Goal: Task Accomplishment & Management: Complete application form

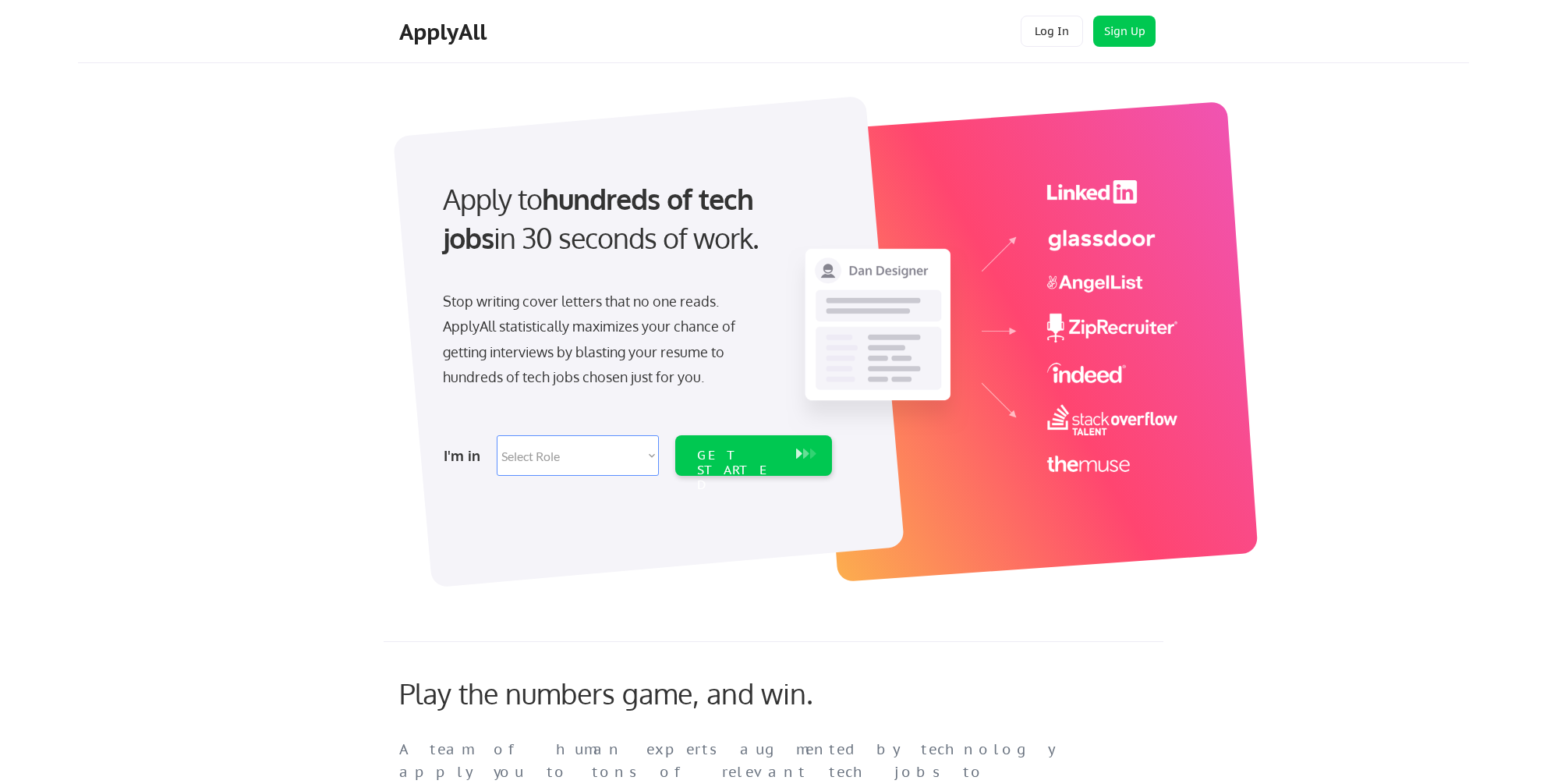
click at [609, 455] on select "Select Role Software Engineering Product Management Customer Success Sales UI/U…" at bounding box center [577, 455] width 162 height 40
select select ""sales0""
click at [497, 435] on select "Select Role Software Engineering Product Management Customer Success Sales UI/U…" at bounding box center [577, 455] width 162 height 40
select select ""sales0""
click at [743, 455] on div "GET STARTED" at bounding box center [739, 471] width 83 height 45
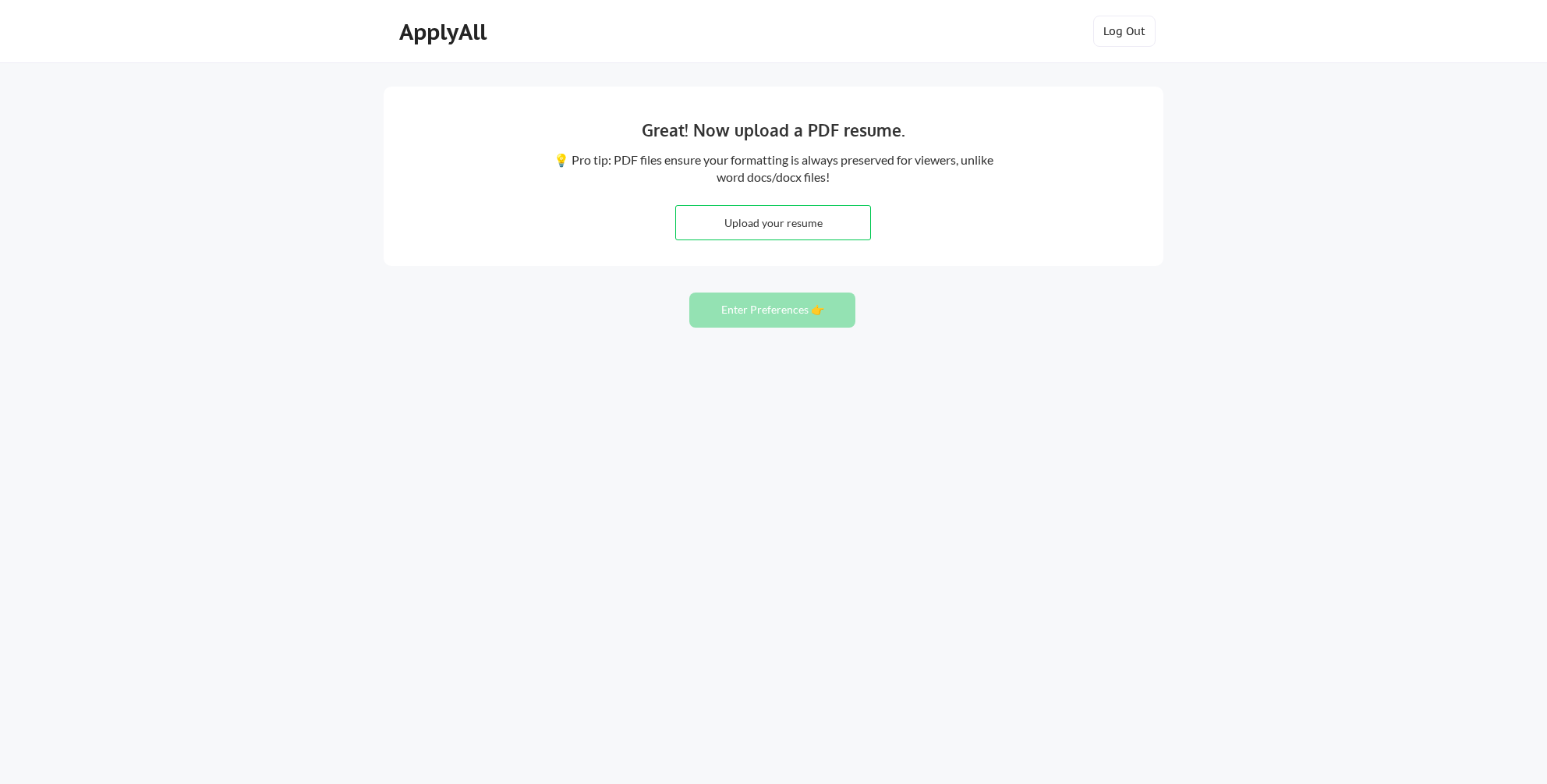
click at [790, 224] on input "file" at bounding box center [773, 223] width 194 height 34
type input "C:\fakepath\resume_hallett_nichol (20).pdf"
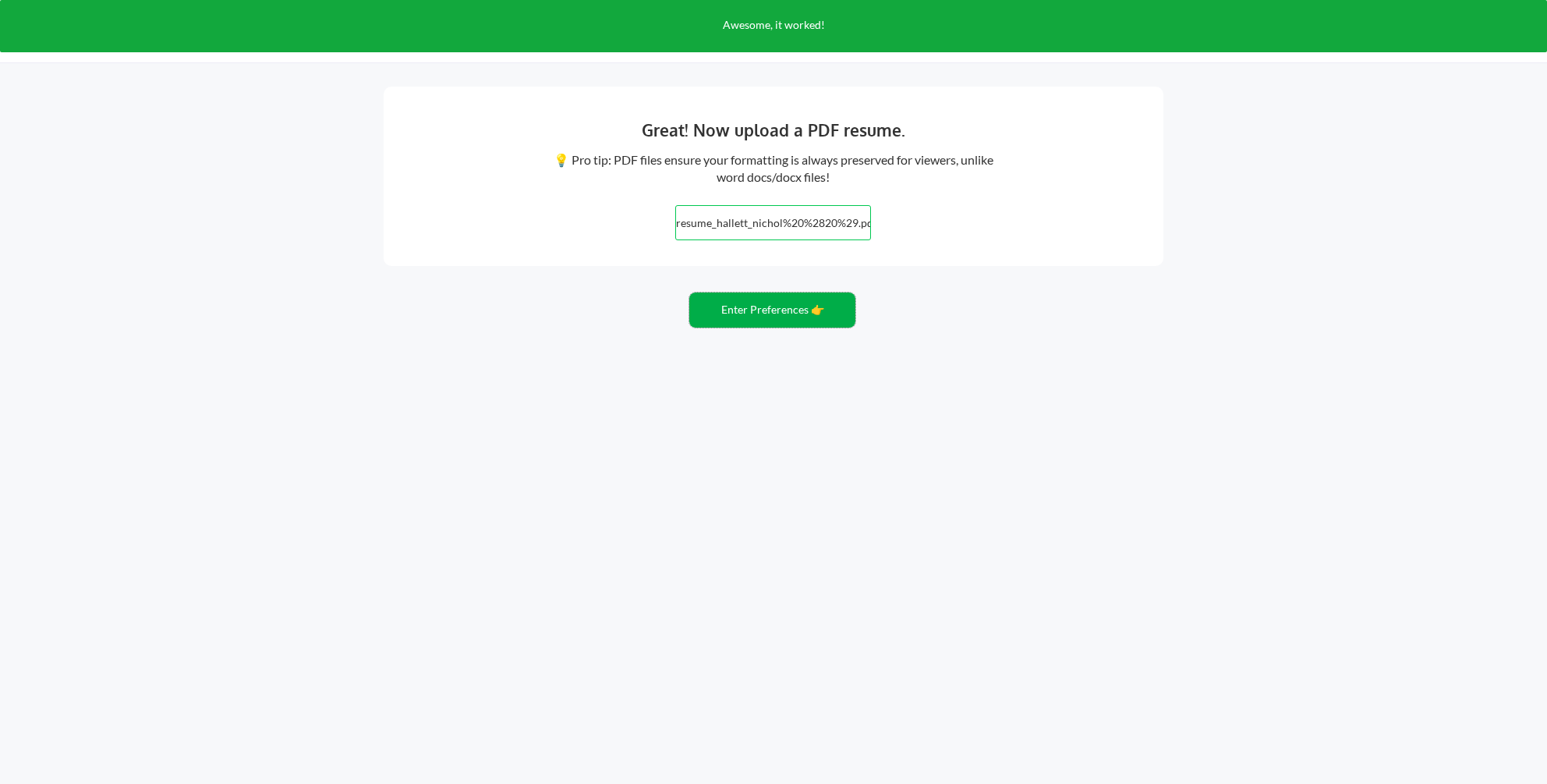
click at [769, 305] on button "Enter Preferences 👉" at bounding box center [772, 310] width 166 height 35
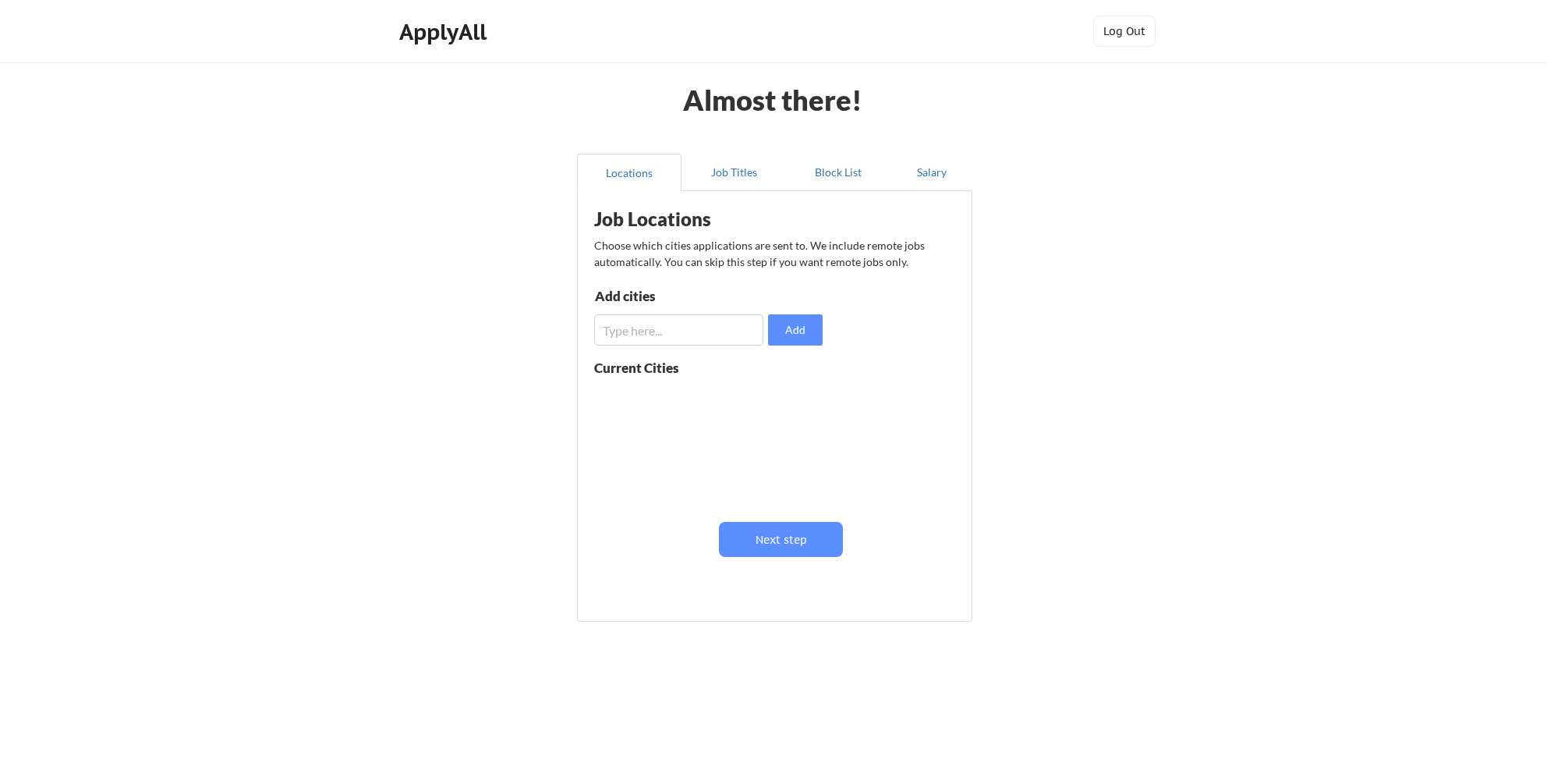
click at [667, 326] on input "input" at bounding box center [678, 329] width 169 height 31
type input "[GEOGRAPHIC_DATA], [GEOGRAPHIC_DATA]"
click at [797, 346] on div "Job Locations Choose which cities applications are sent to. We include remote j…" at bounding box center [778, 401] width 385 height 403
click at [798, 338] on button "Add" at bounding box center [795, 329] width 55 height 31
click at [710, 323] on input "input" at bounding box center [678, 329] width 169 height 31
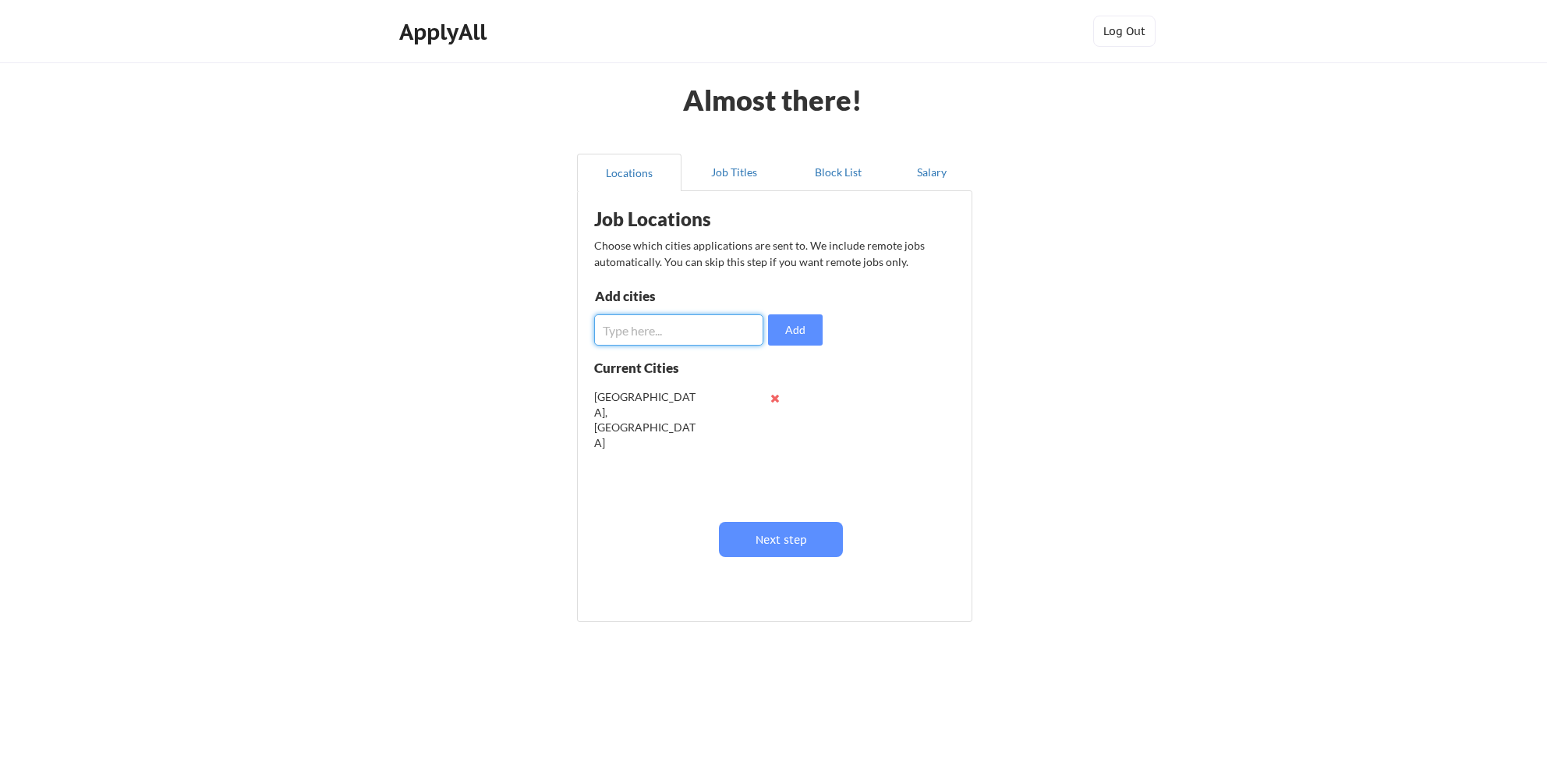
click at [710, 323] on input "input" at bounding box center [678, 329] width 169 height 31
type input "Remote"
drag, startPoint x: 658, startPoint y: 331, endPoint x: 570, endPoint y: 323, distance: 88.4
click at [570, 323] on div "Locations Job Titles Block List Salary Job Locations Choose which cities applic…" at bounding box center [774, 389] width 413 height 496
click at [734, 180] on button "Job Titles" at bounding box center [734, 172] width 104 height 38
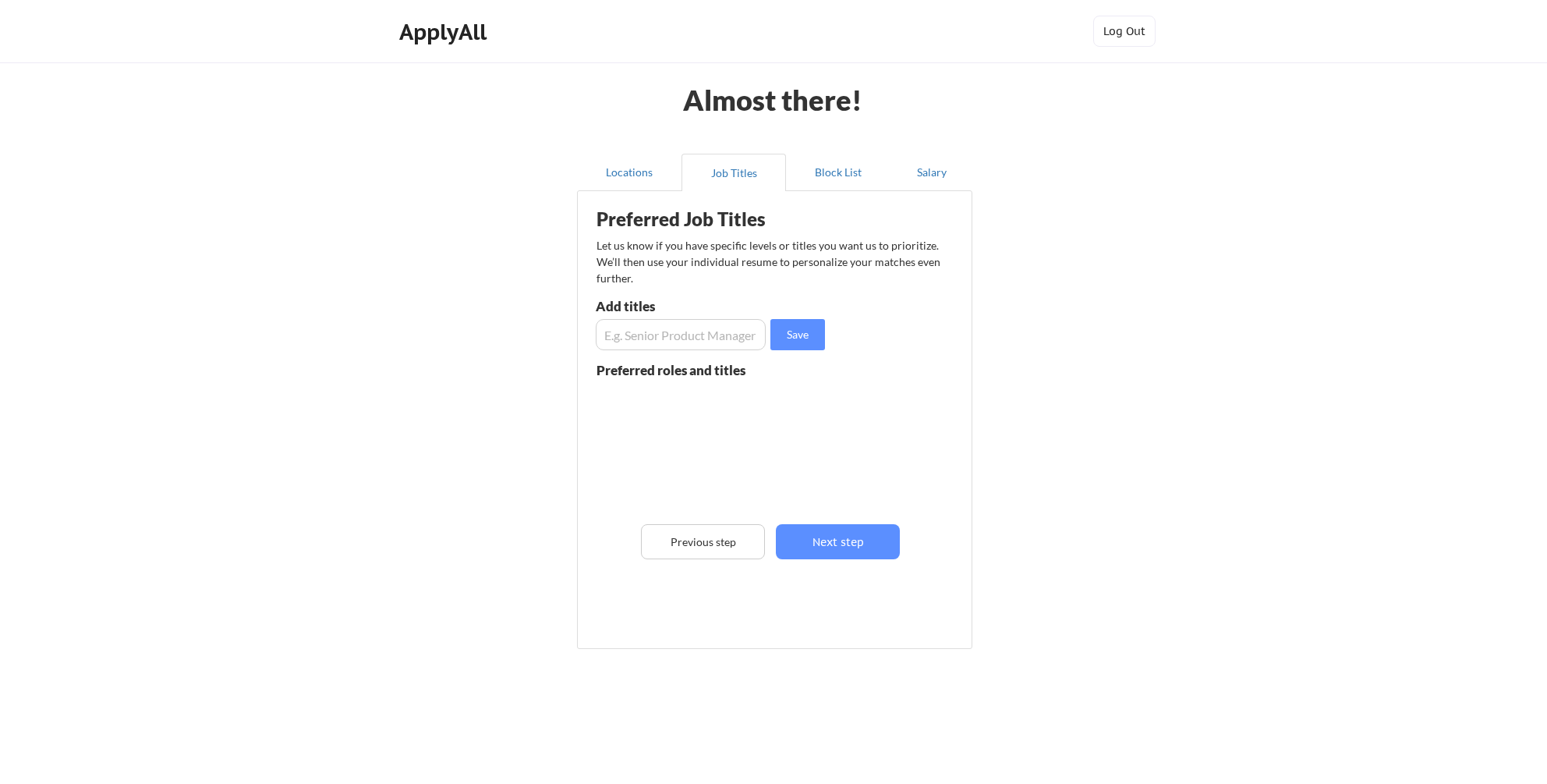
click at [678, 334] on input "input" at bounding box center [681, 334] width 170 height 31
type input "VP of Sales"
click at [787, 337] on button "Save" at bounding box center [797, 334] width 55 height 31
click at [697, 334] on input "input" at bounding box center [681, 334] width 170 height 31
type input "director of Sales"
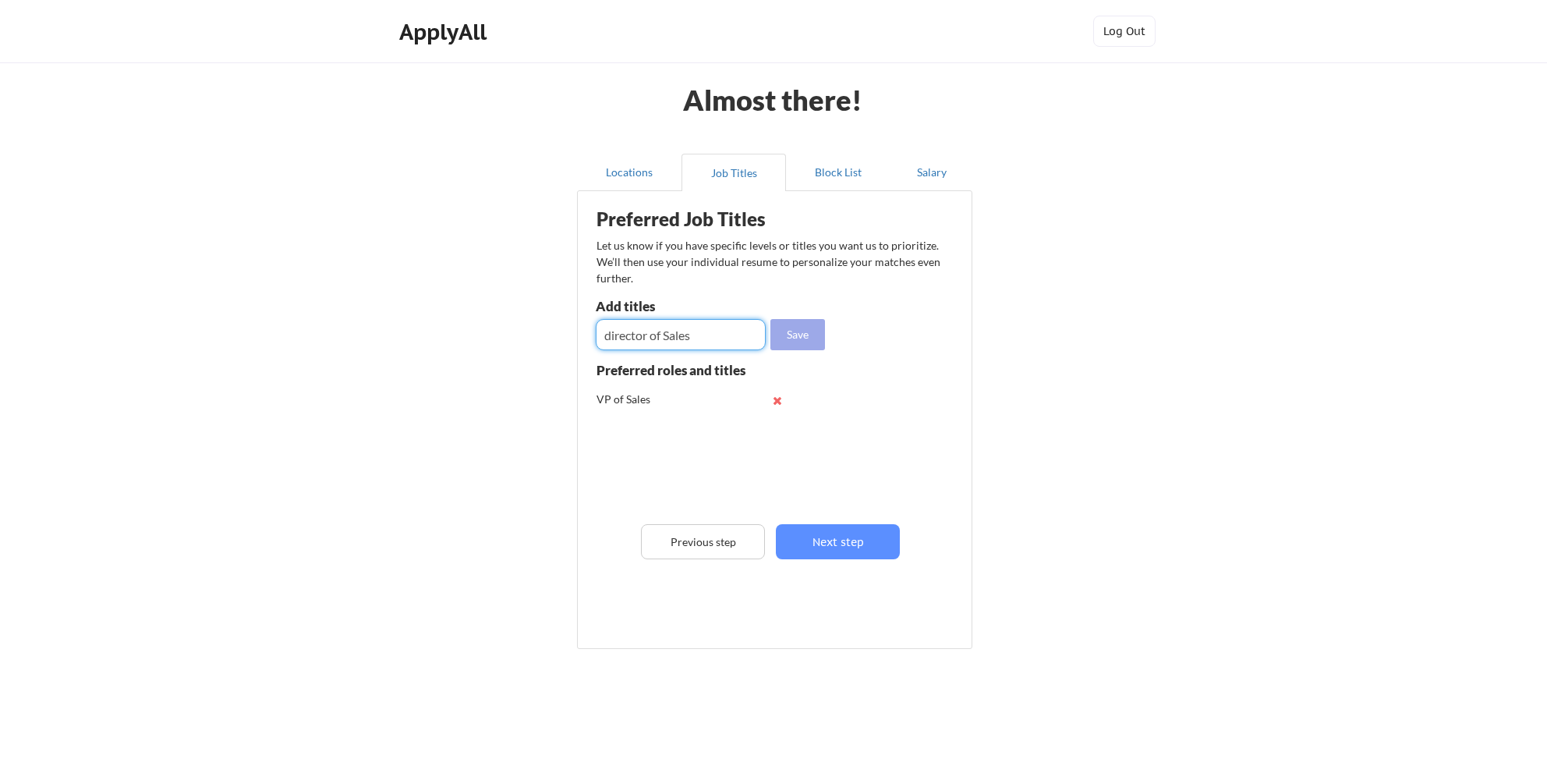
click at [777, 339] on button "Save" at bounding box center [797, 334] width 55 height 31
click at [693, 334] on input "input" at bounding box center [681, 334] width 170 height 31
type input "Senior Manager of Sales"
click at [769, 340] on div "Save" at bounding box center [713, 334] width 234 height 31
click at [787, 339] on button "Save" at bounding box center [797, 334] width 55 height 31
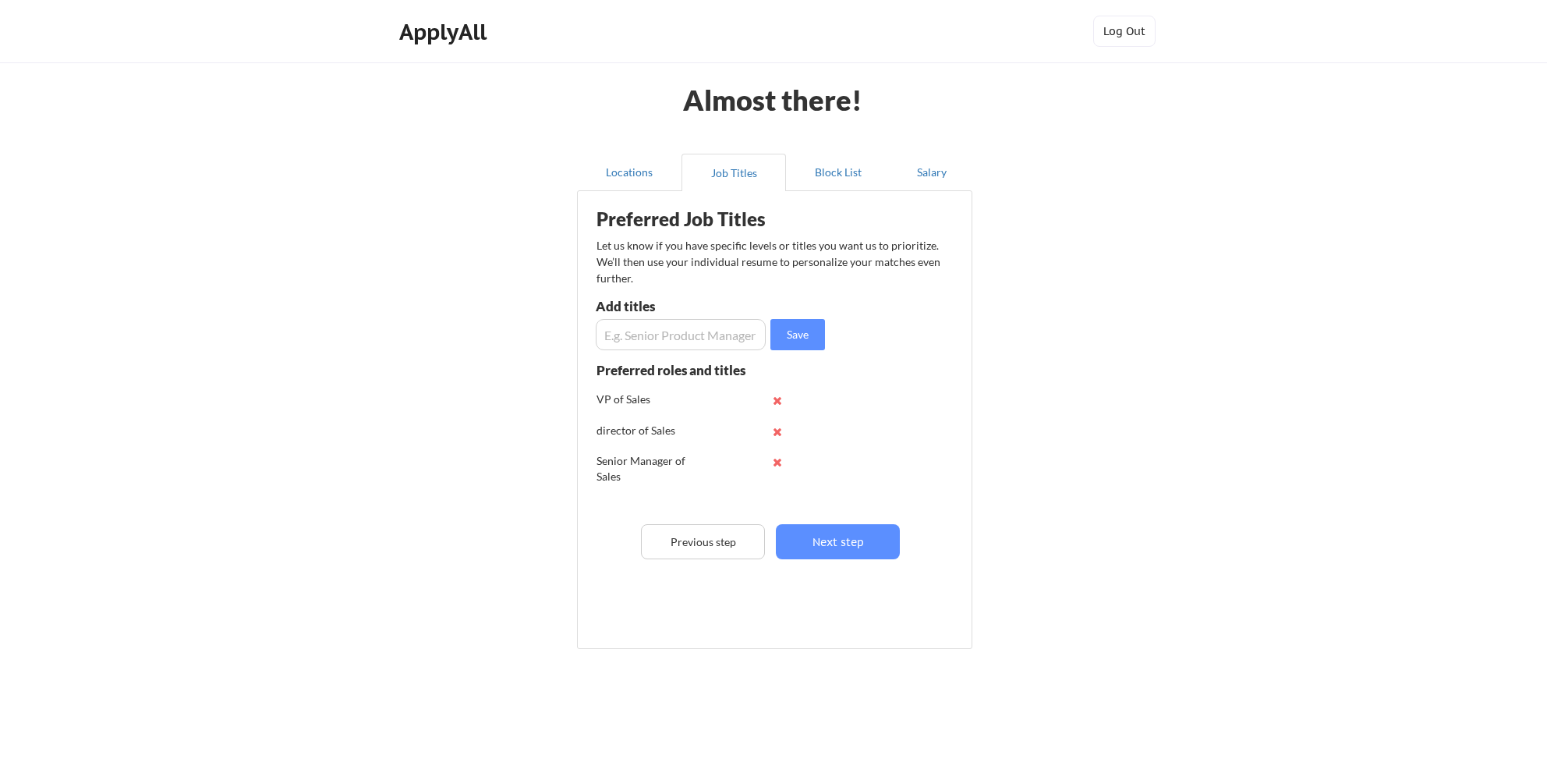
click at [702, 334] on input "input" at bounding box center [681, 334] width 170 height 31
type input "s"
type input "Sales Director"
click at [793, 329] on button "Save" at bounding box center [797, 334] width 55 height 31
click at [698, 331] on input "input" at bounding box center [681, 334] width 170 height 31
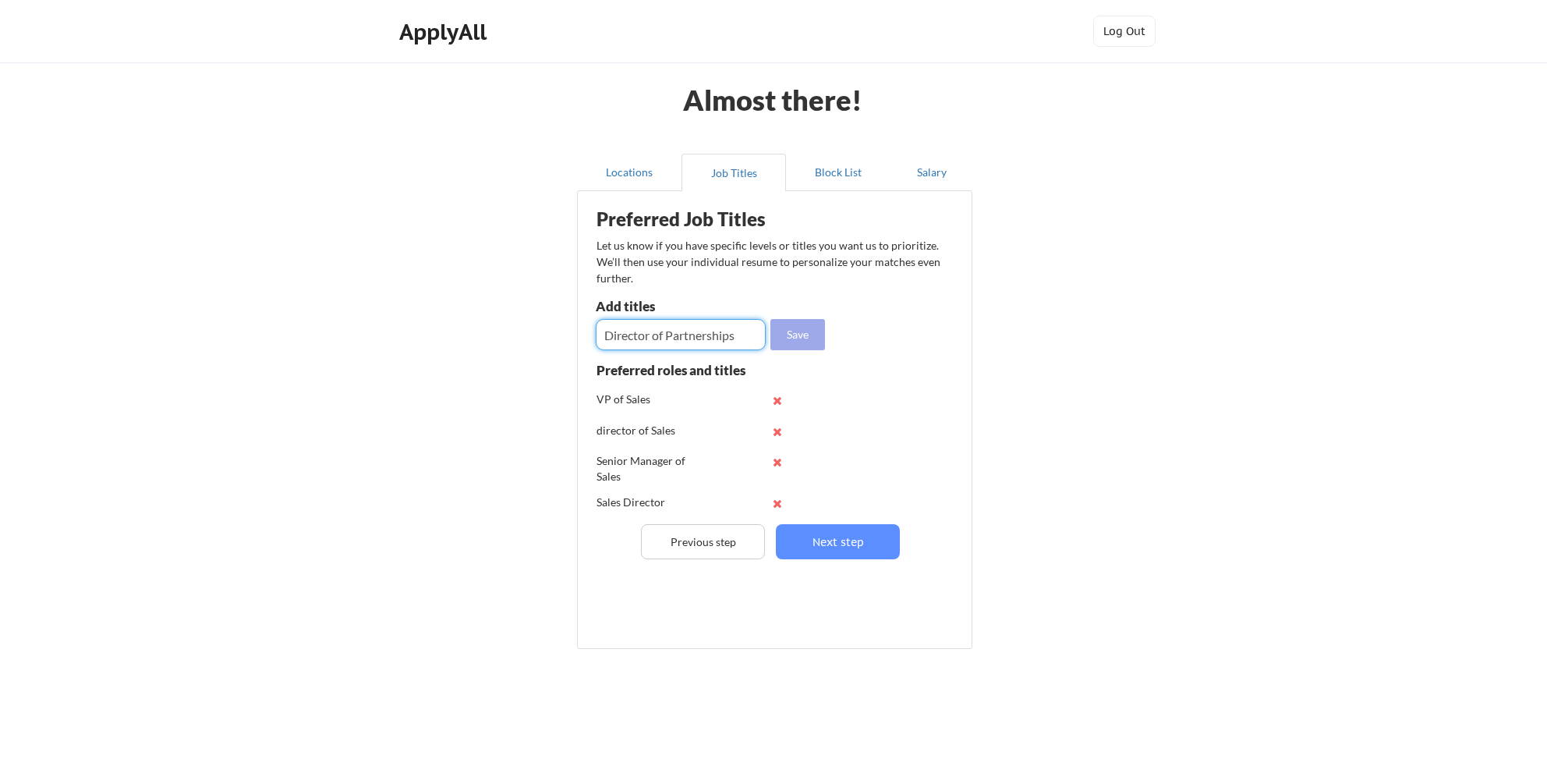
type input "Director of Partnerships"
click at [797, 334] on button "Save" at bounding box center [797, 334] width 55 height 31
click at [707, 337] on input "input" at bounding box center [681, 334] width 170 height 31
type input "Partnership Director"
click at [801, 346] on button "Save" at bounding box center [797, 334] width 55 height 31
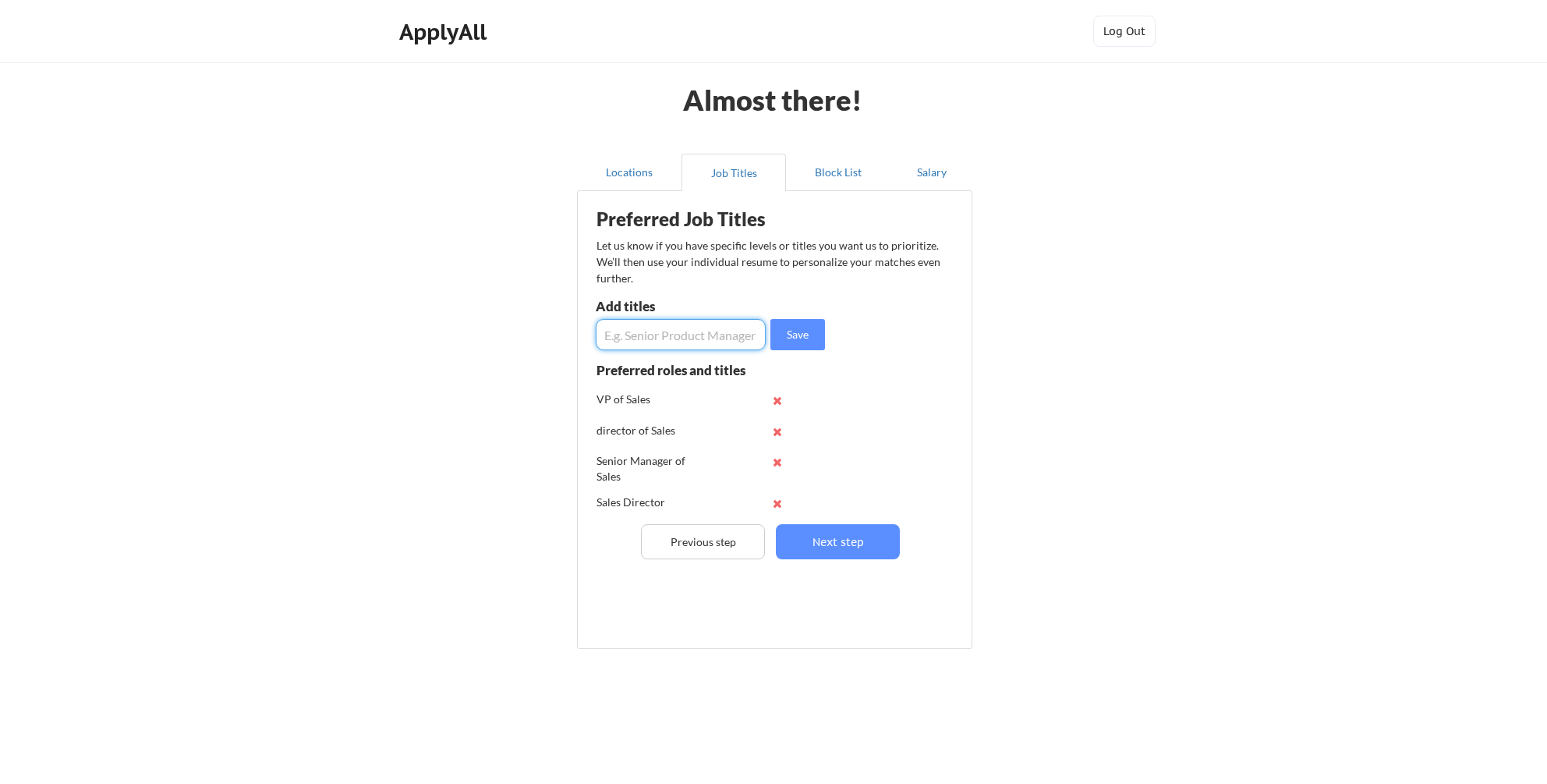
click at [718, 345] on input "input" at bounding box center [681, 334] width 170 height 31
type input "Partnership Manager"
click at [808, 342] on button "Save" at bounding box center [797, 334] width 55 height 31
click at [843, 536] on button "Next step" at bounding box center [838, 542] width 124 height 35
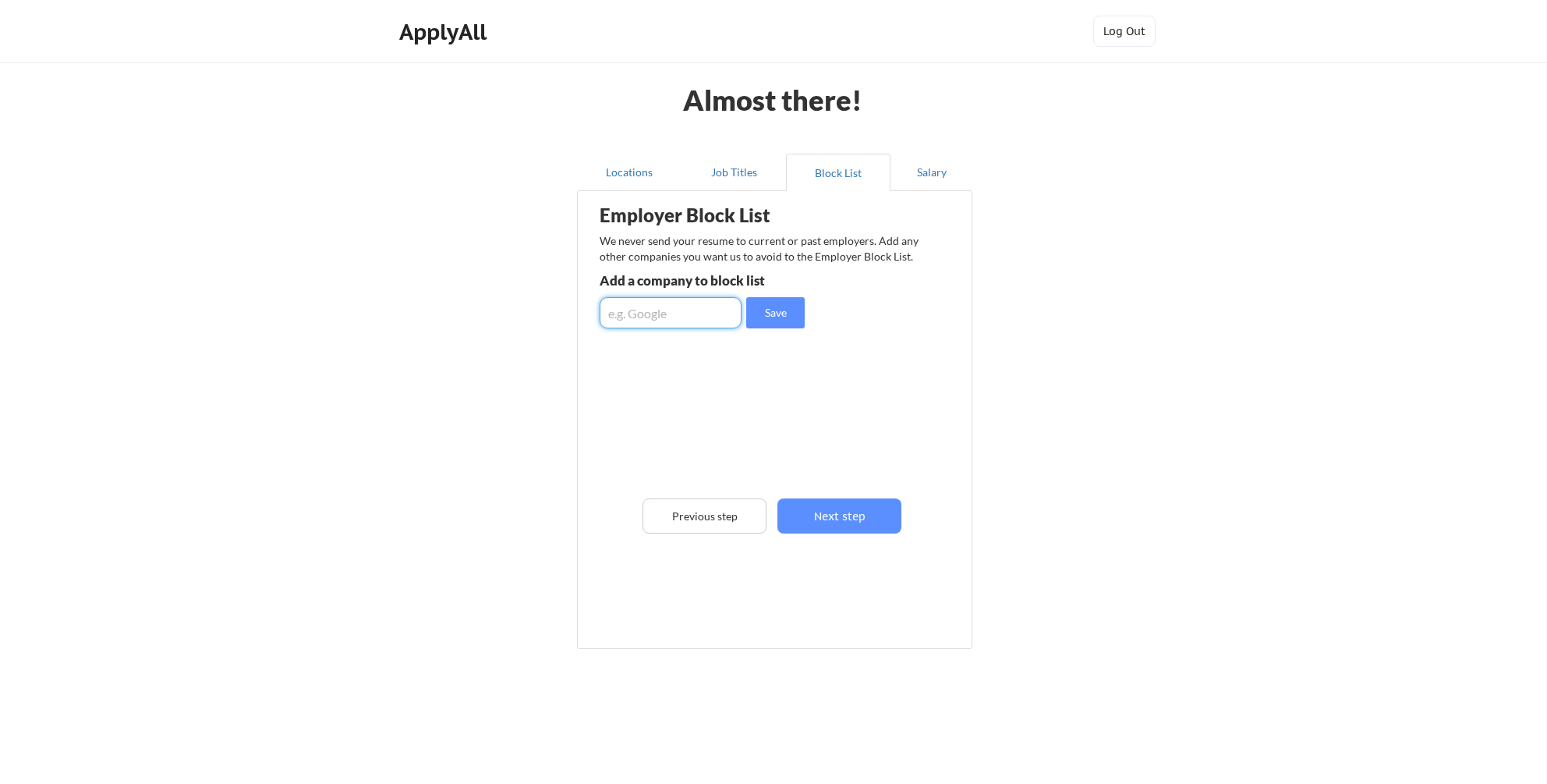
click at [705, 317] on input "input" at bounding box center [671, 313] width 142 height 31
click at [937, 173] on button "Salary" at bounding box center [931, 172] width 82 height 38
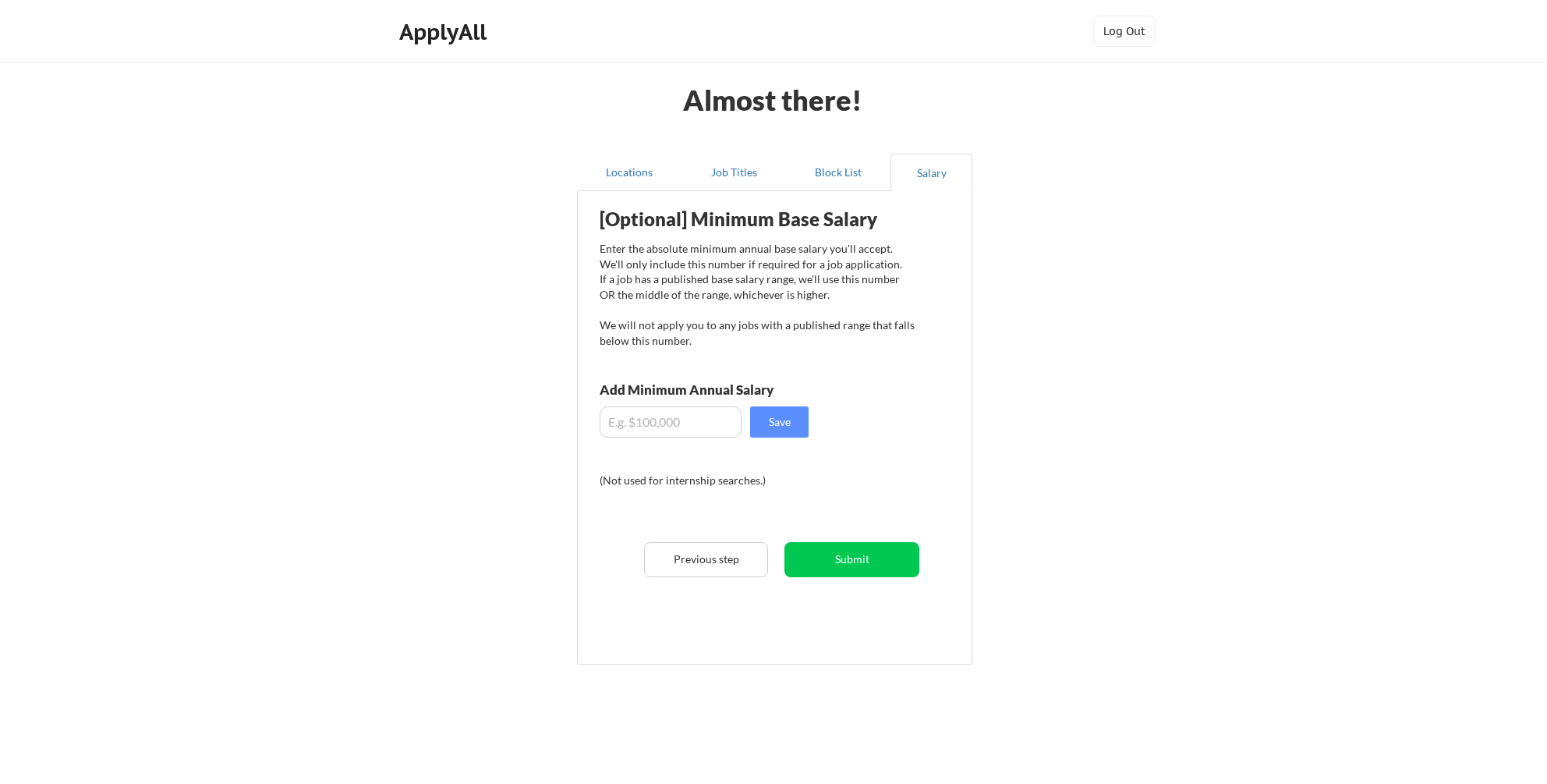
click at [668, 423] on input "input" at bounding box center [671, 422] width 142 height 31
type input "$130,000"
click at [799, 421] on button "Save" at bounding box center [780, 422] width 59 height 31
click at [879, 560] on button "Submit" at bounding box center [852, 560] width 135 height 35
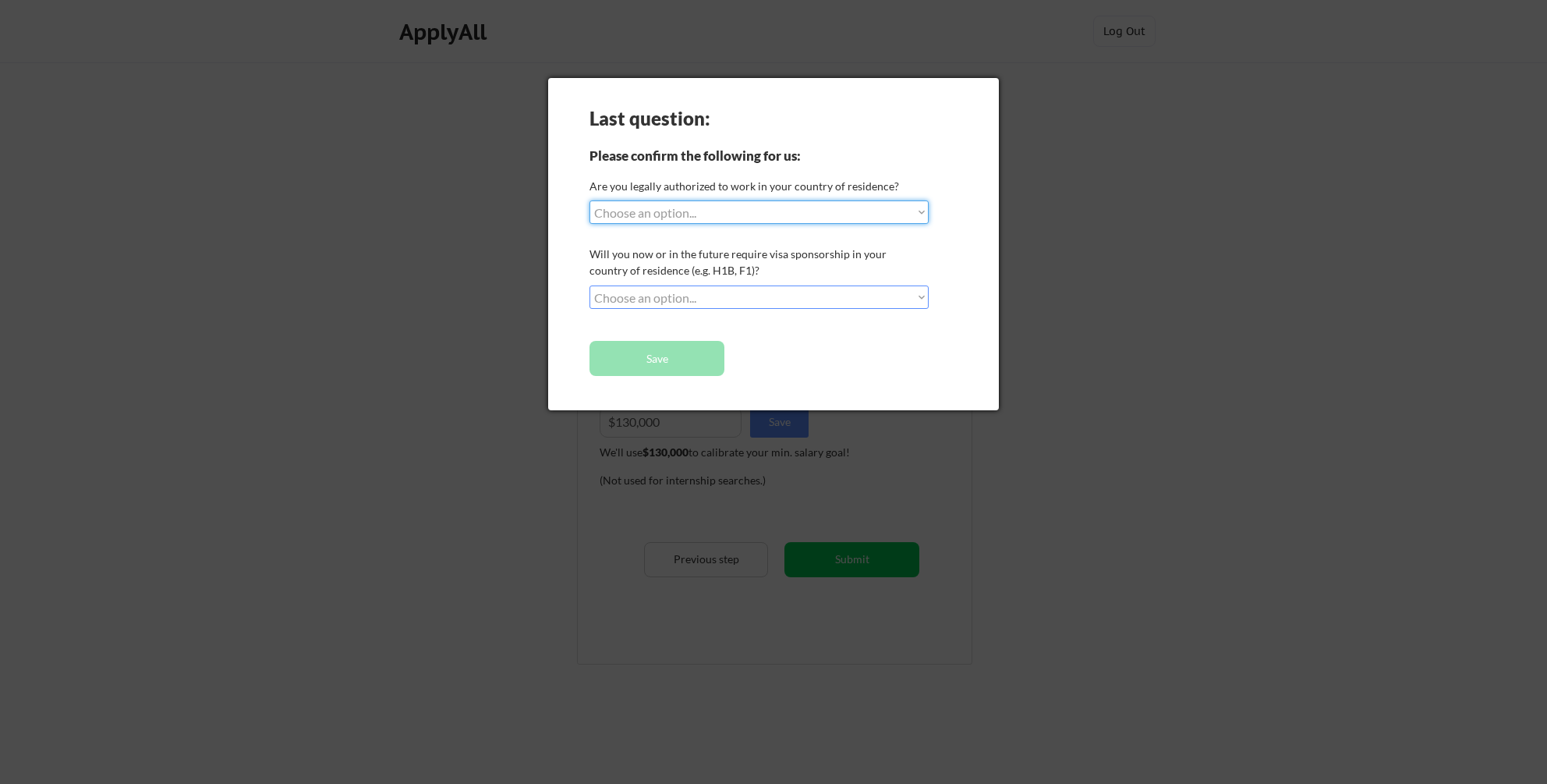
click at [726, 212] on select "Choose an option... Yes, I am a US Citizen Yes, I am a Canadian Citizen Yes, I …" at bounding box center [760, 213] width 339 height 24
select select ""yes__i_am_a_us_citizen""
click at [590, 201] on select "Choose an option... Yes, I am a US Citizen Yes, I am a Canadian Citizen Yes, I …" at bounding box center [760, 213] width 339 height 24
click at [732, 289] on select "Choose an option... No, I will not need sponsorship Yes, I will need sponsorship" at bounding box center [760, 297] width 339 height 24
select select ""no__i_will_not_need_sponsorship""
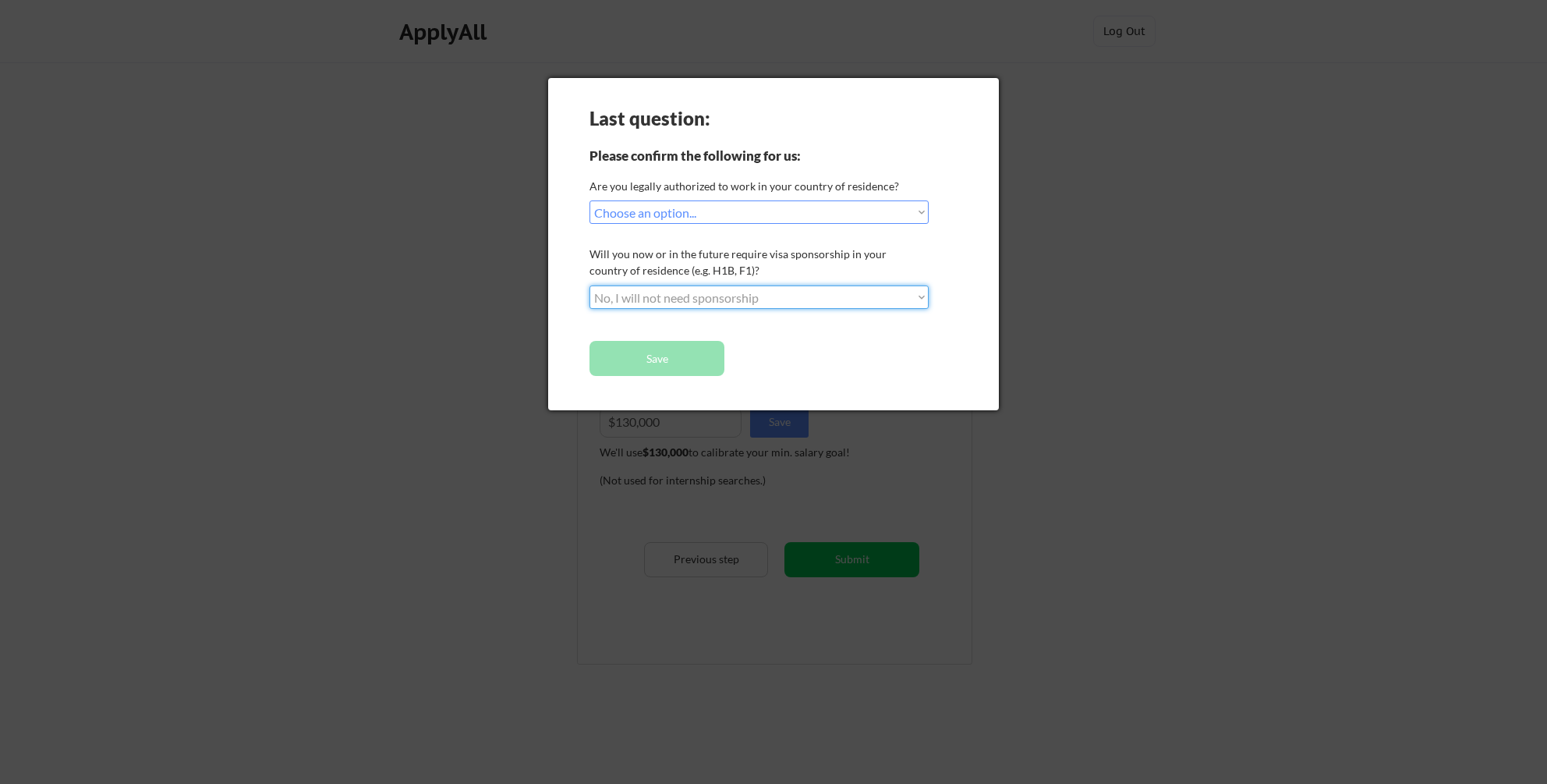
click at [590, 286] on select "Choose an option... No, I will not need sponsorship Yes, I will need sponsorship" at bounding box center [760, 297] width 339 height 24
click at [677, 350] on button "Save" at bounding box center [657, 359] width 135 height 35
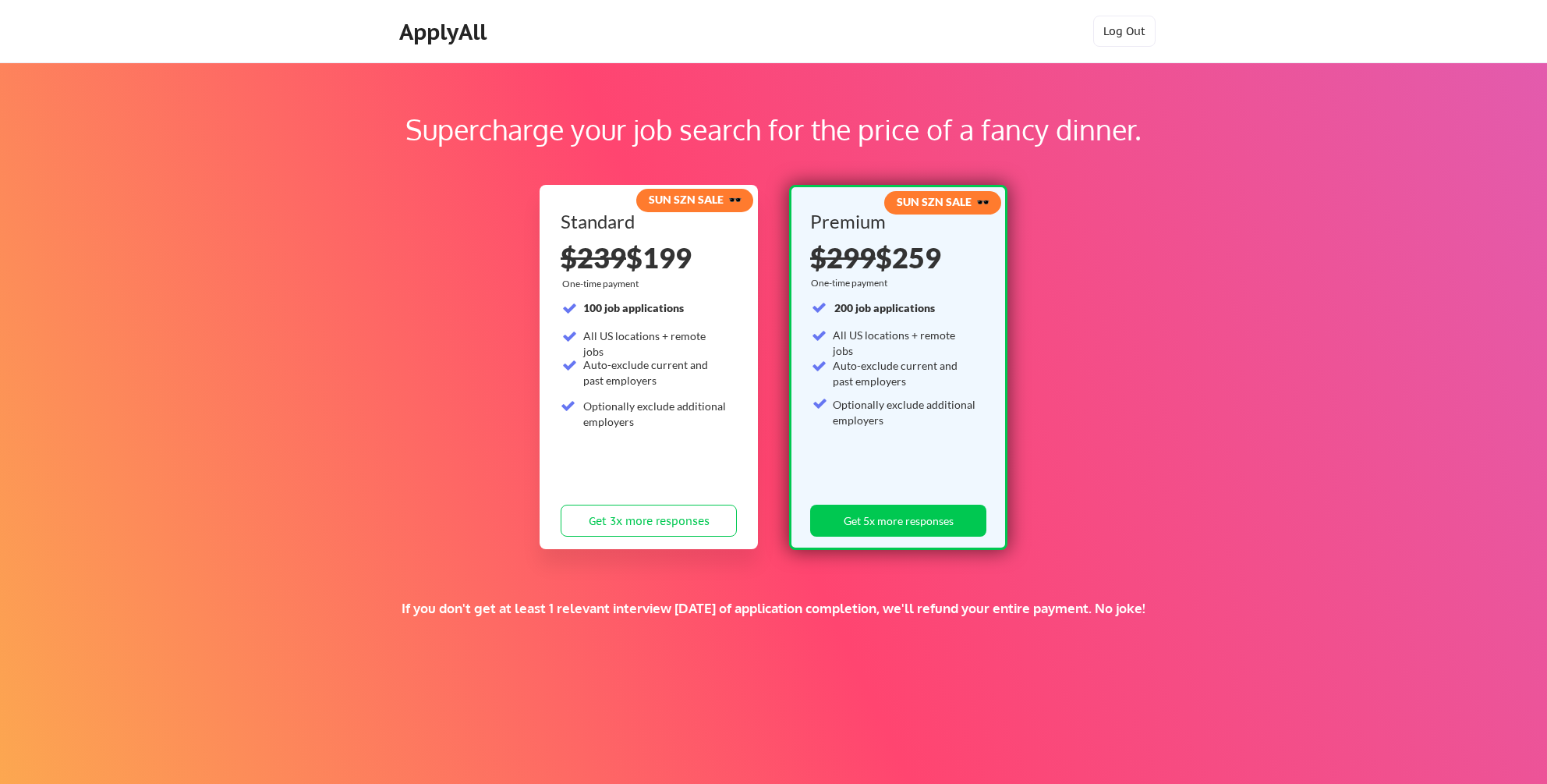
click at [989, 112] on div "Supercharge your job search for the price of a fancy dinner." at bounding box center [774, 129] width 1348 height 42
